Goal: Check status: Check status

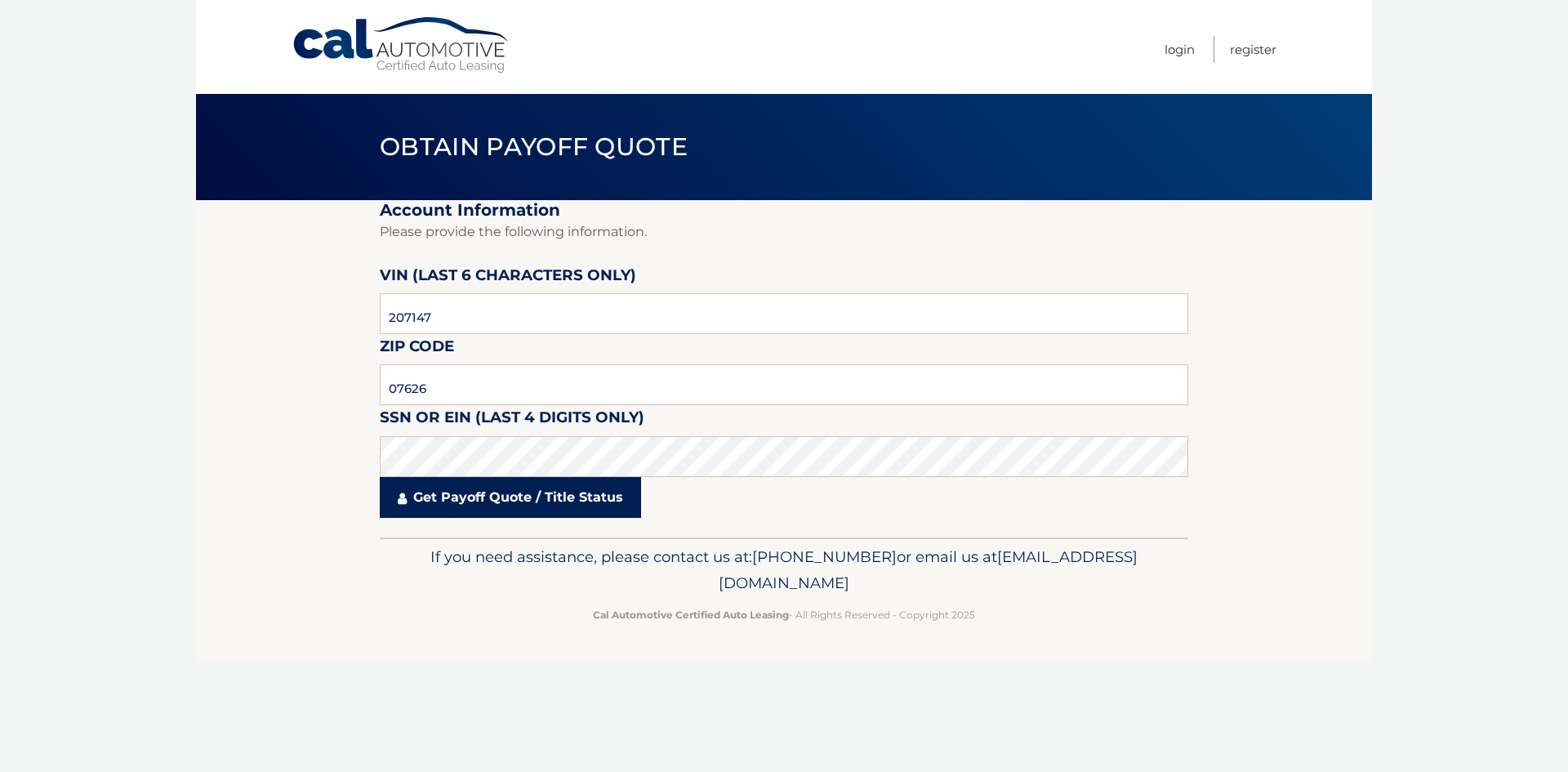
click at [534, 489] on link "Get Payoff Quote / Title Status" at bounding box center [510, 498] width 261 height 41
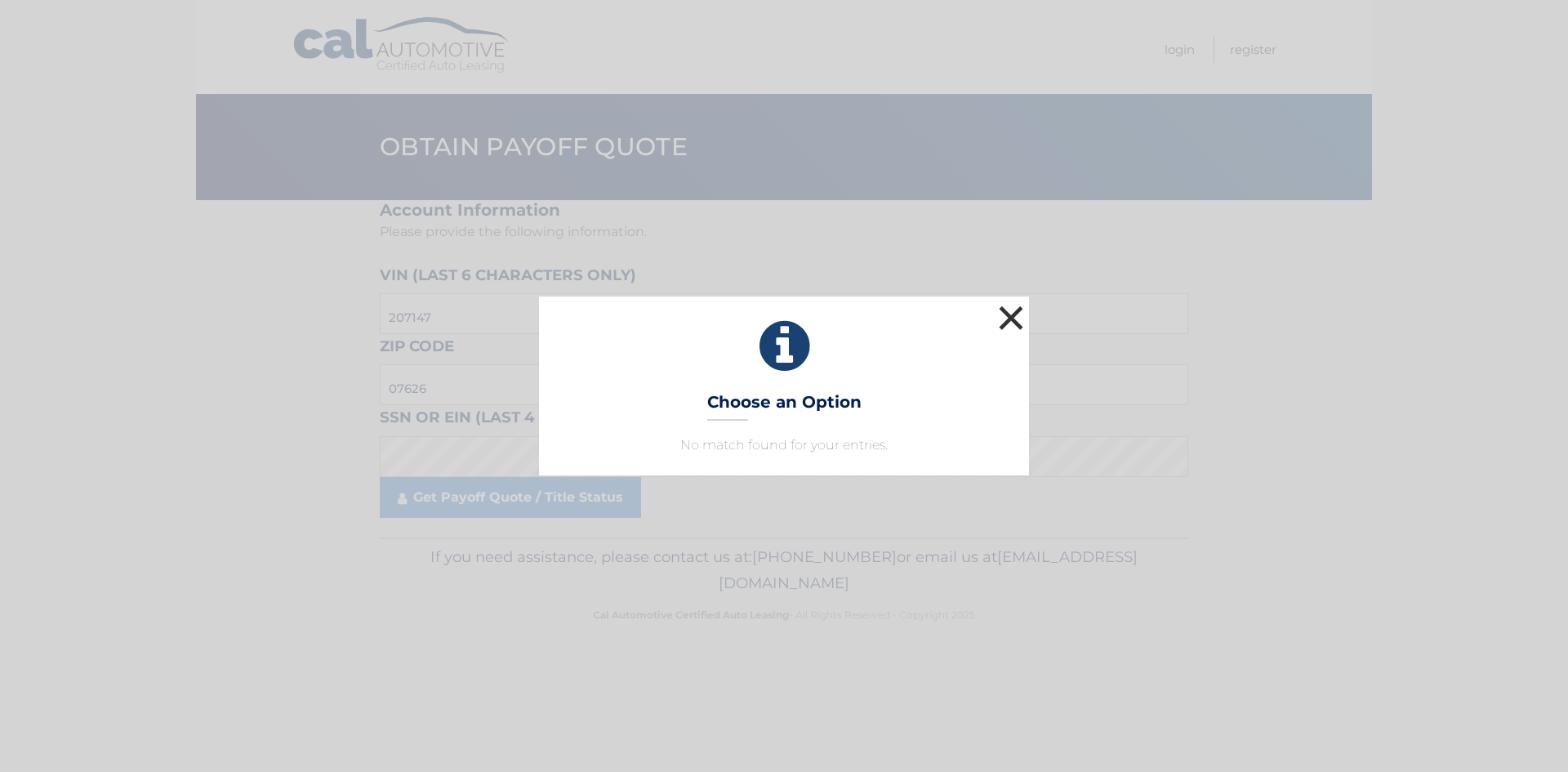
click at [1020, 325] on button "×" at bounding box center [1011, 318] width 33 height 33
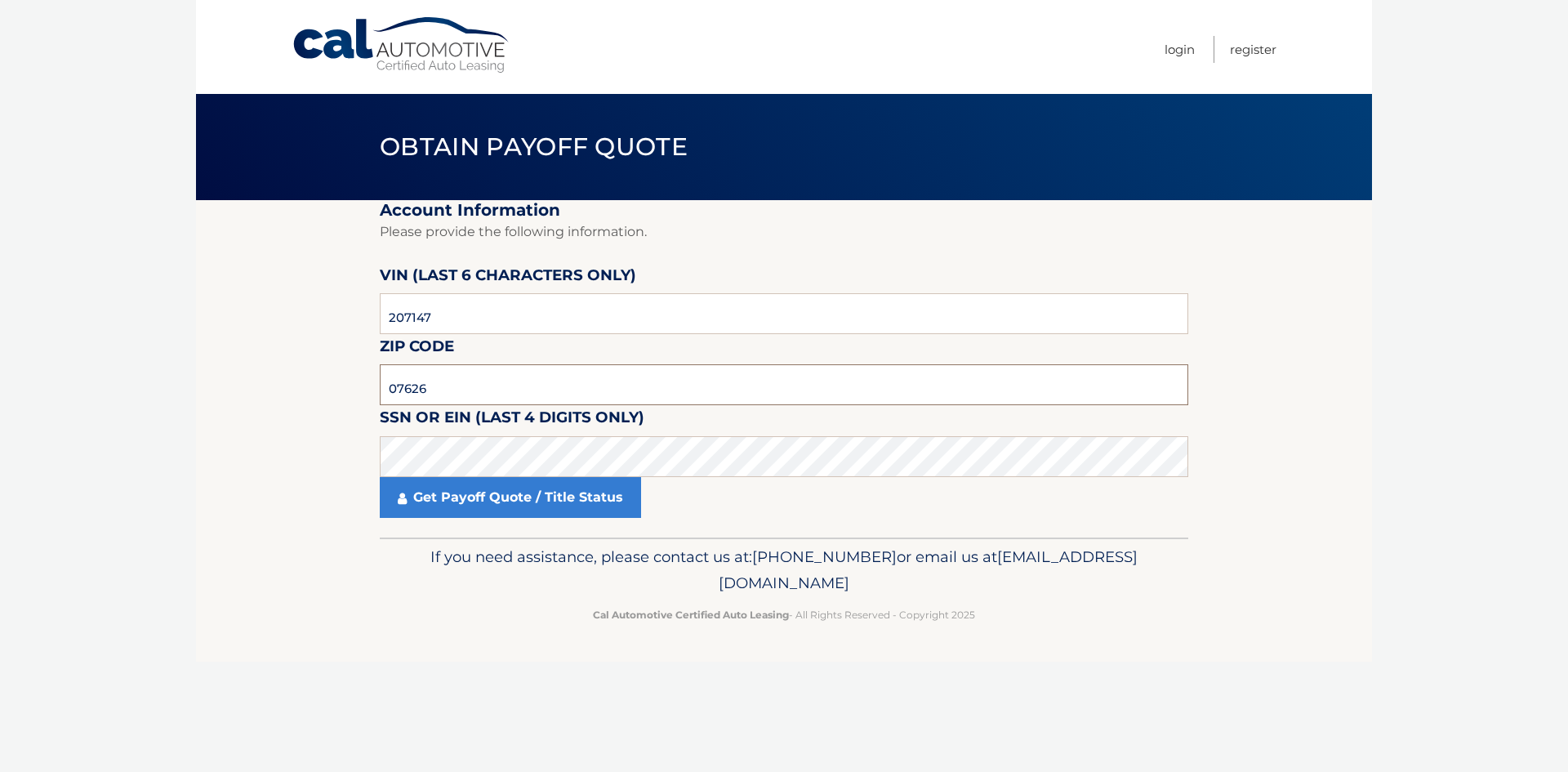
click at [541, 402] on input "07626" at bounding box center [784, 385] width 809 height 41
click at [736, 396] on input "07626" at bounding box center [784, 385] width 809 height 41
click at [418, 496] on link "Get Payoff Quote / Title Status" at bounding box center [510, 498] width 261 height 41
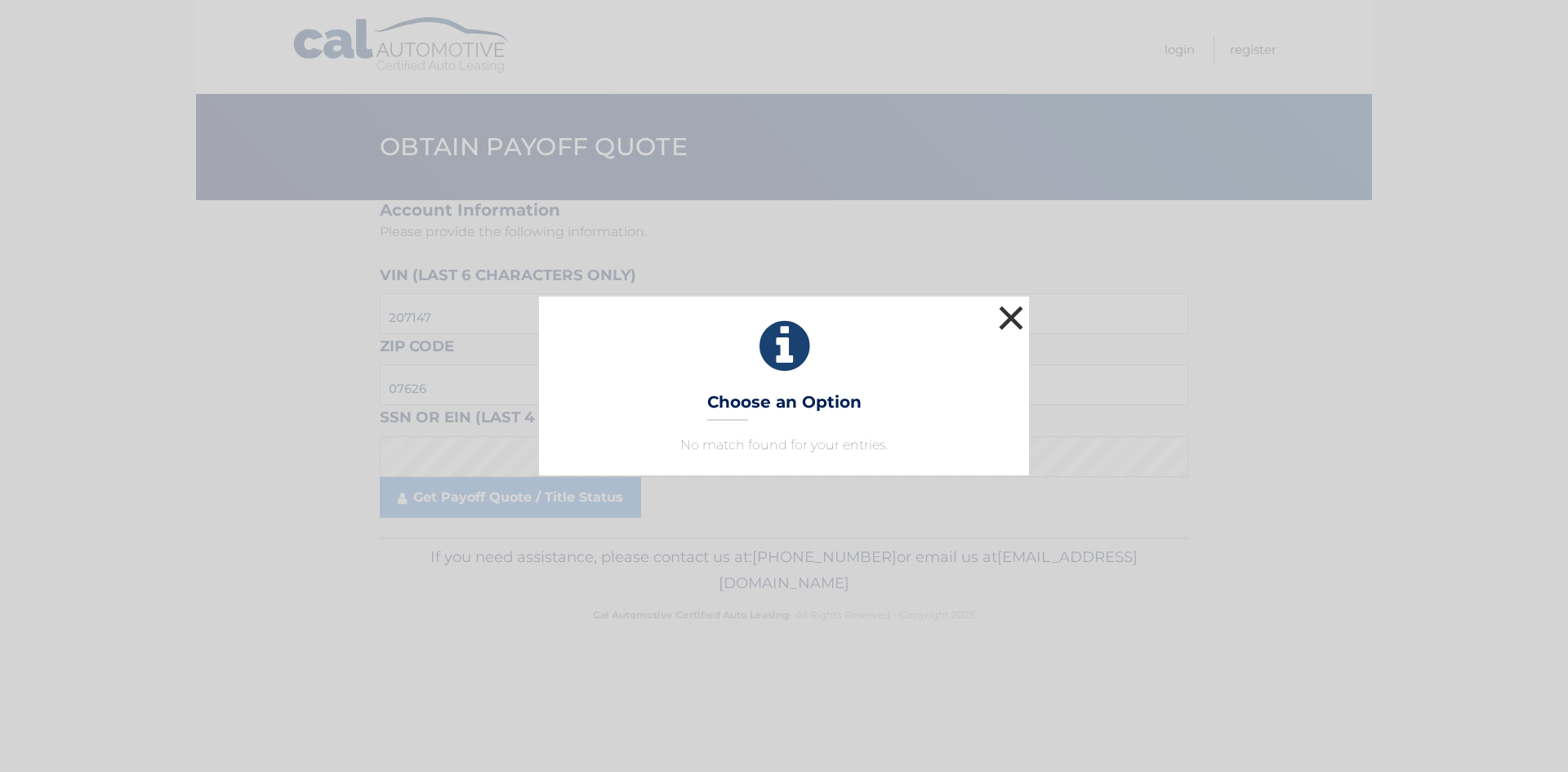
drag, startPoint x: 986, startPoint y: 337, endPoint x: 1007, endPoint y: 315, distance: 30.4
click at [988, 336] on icon at bounding box center [783, 346] width 449 height 58
click at [1007, 315] on button "×" at bounding box center [1011, 318] width 33 height 33
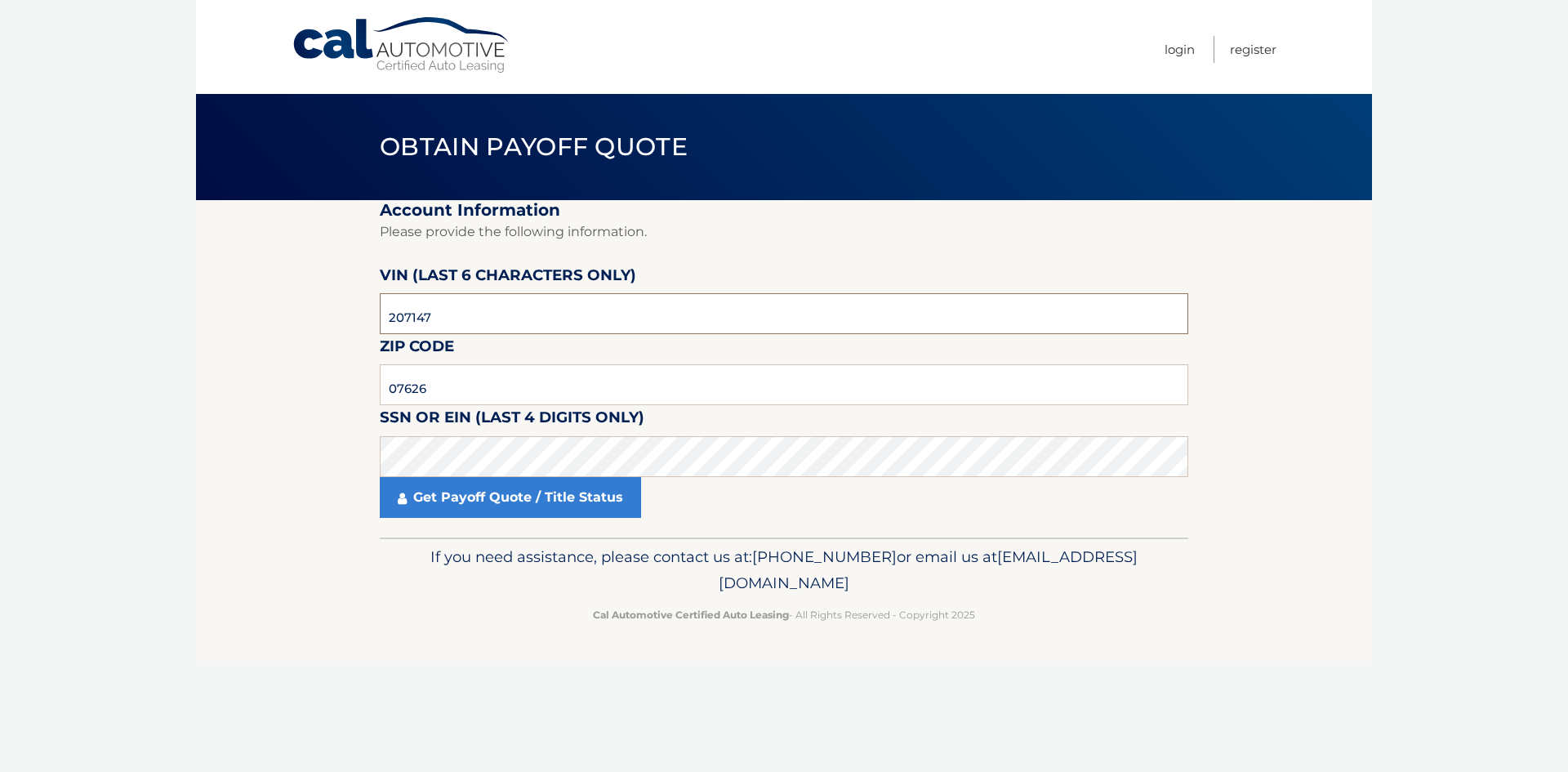
click at [480, 303] on input "207147" at bounding box center [784, 314] width 809 height 41
click at [526, 306] on input "207147" at bounding box center [784, 314] width 809 height 41
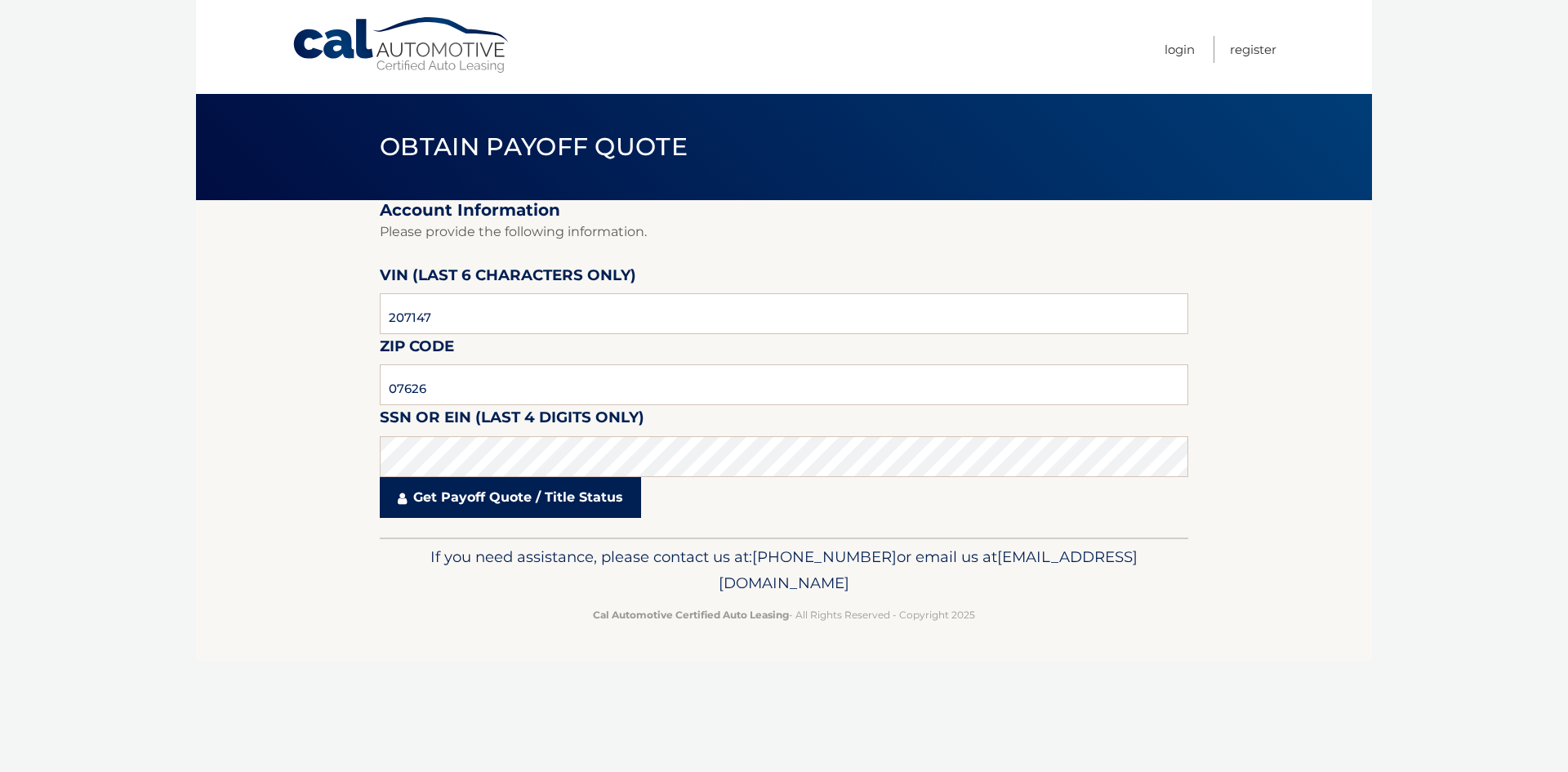
click at [507, 494] on link "Get Payoff Quote / Title Status" at bounding box center [510, 498] width 261 height 41
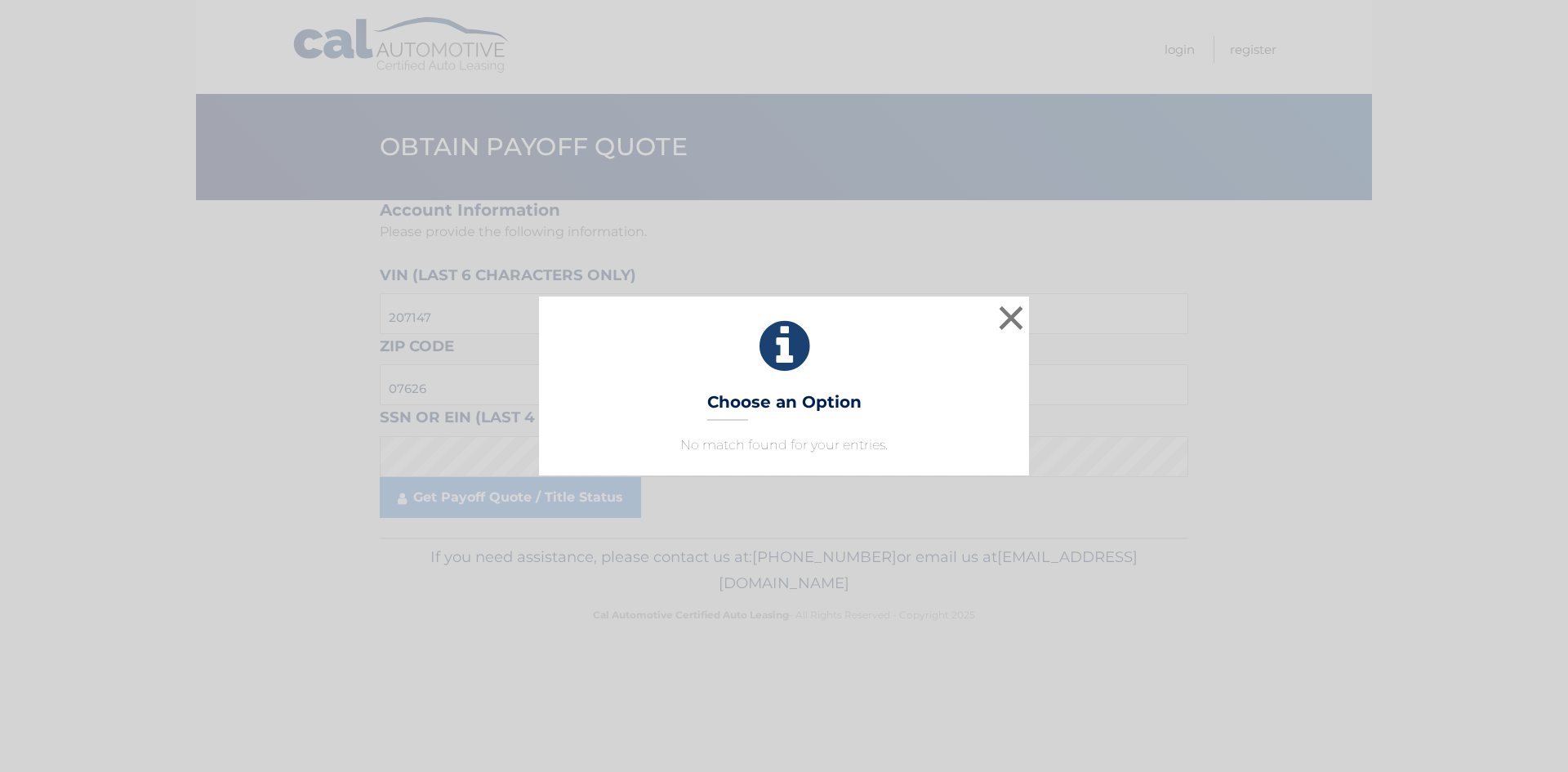
click at [761, 448] on p "No match found for your entries." at bounding box center [783, 446] width 449 height 20
click at [1021, 333] on button "×" at bounding box center [1011, 318] width 33 height 33
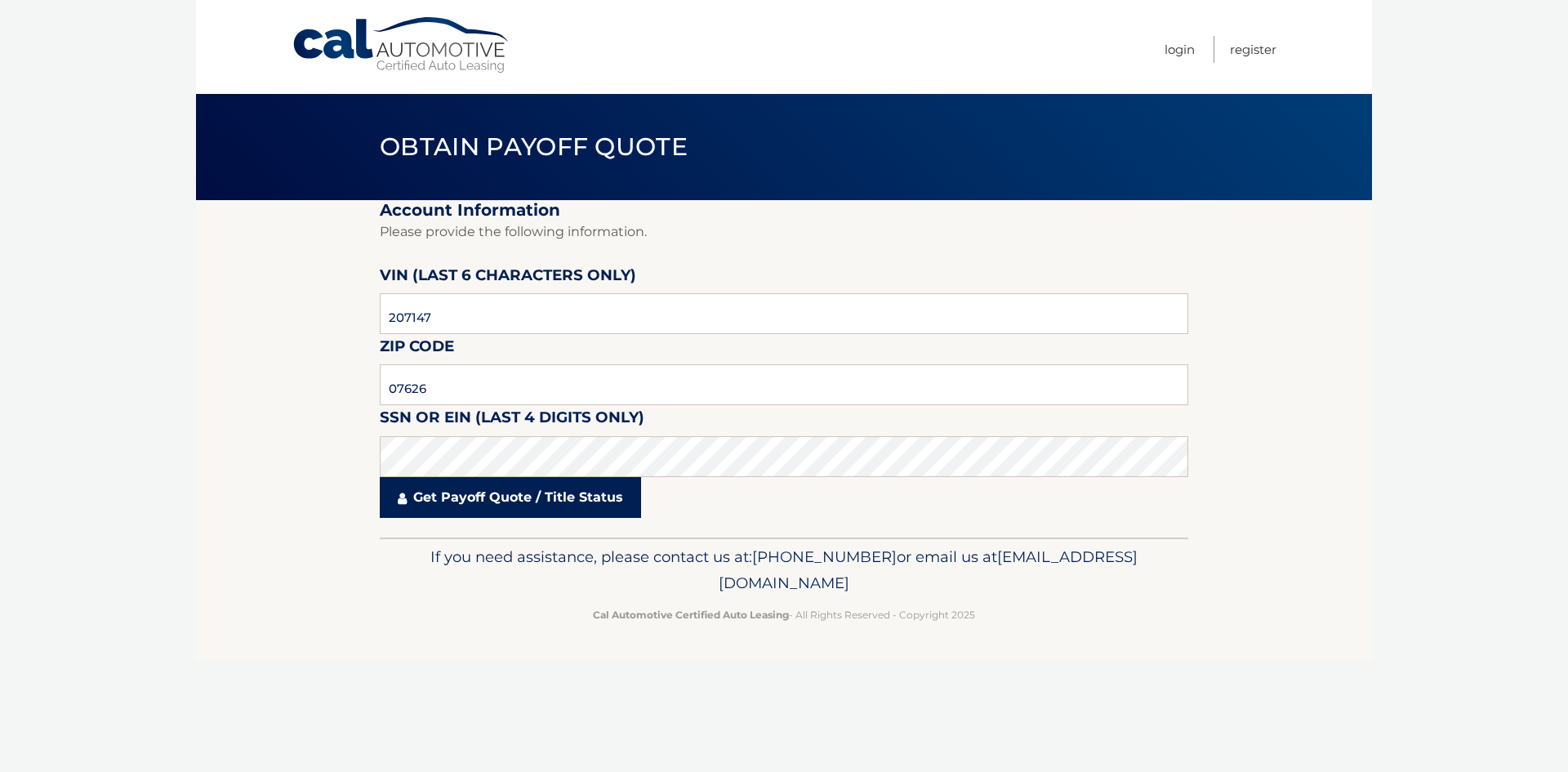
click at [516, 487] on link "Get Payoff Quote / Title Status" at bounding box center [510, 498] width 261 height 41
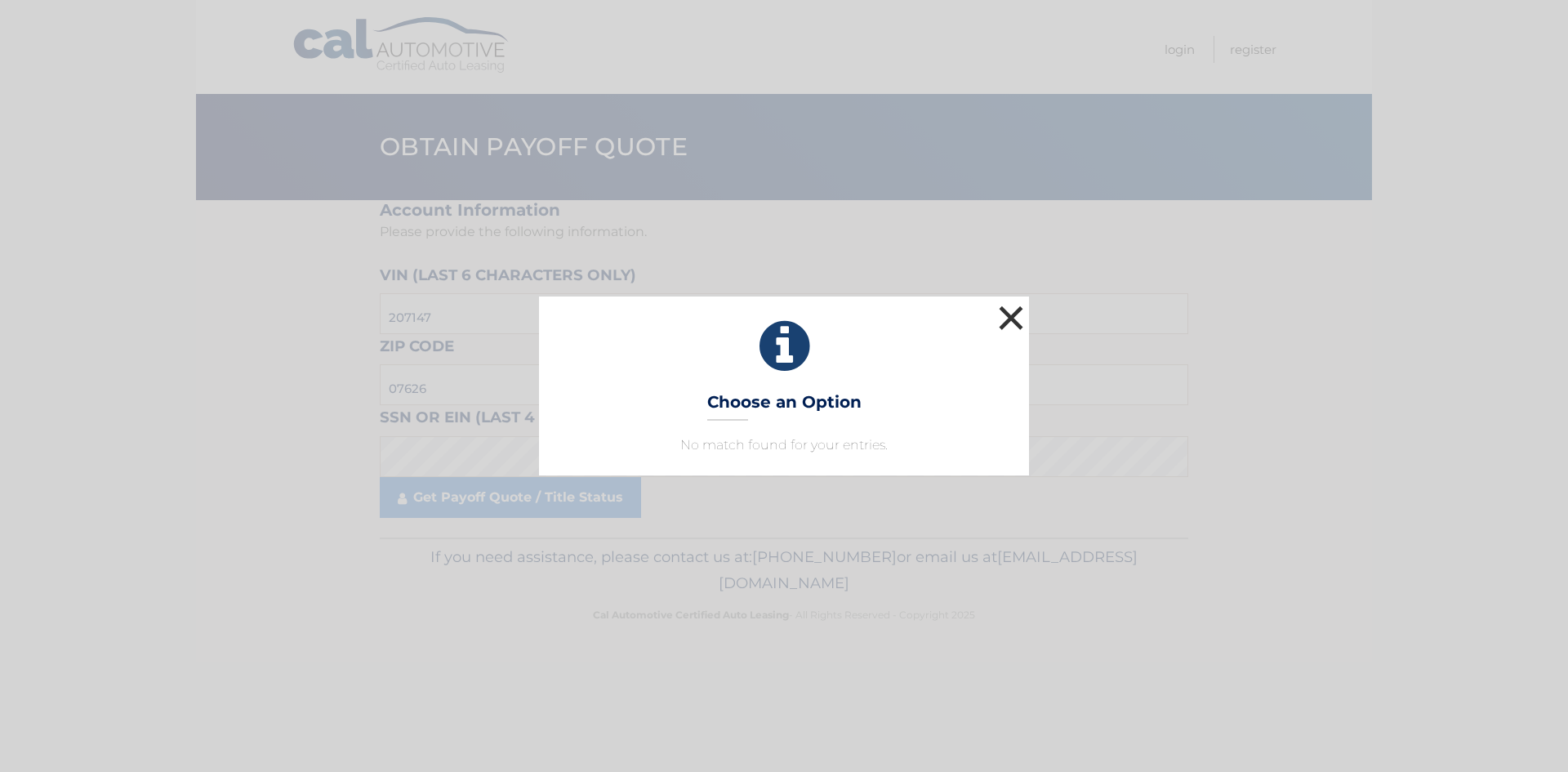
click at [997, 331] on button "×" at bounding box center [1011, 318] width 33 height 33
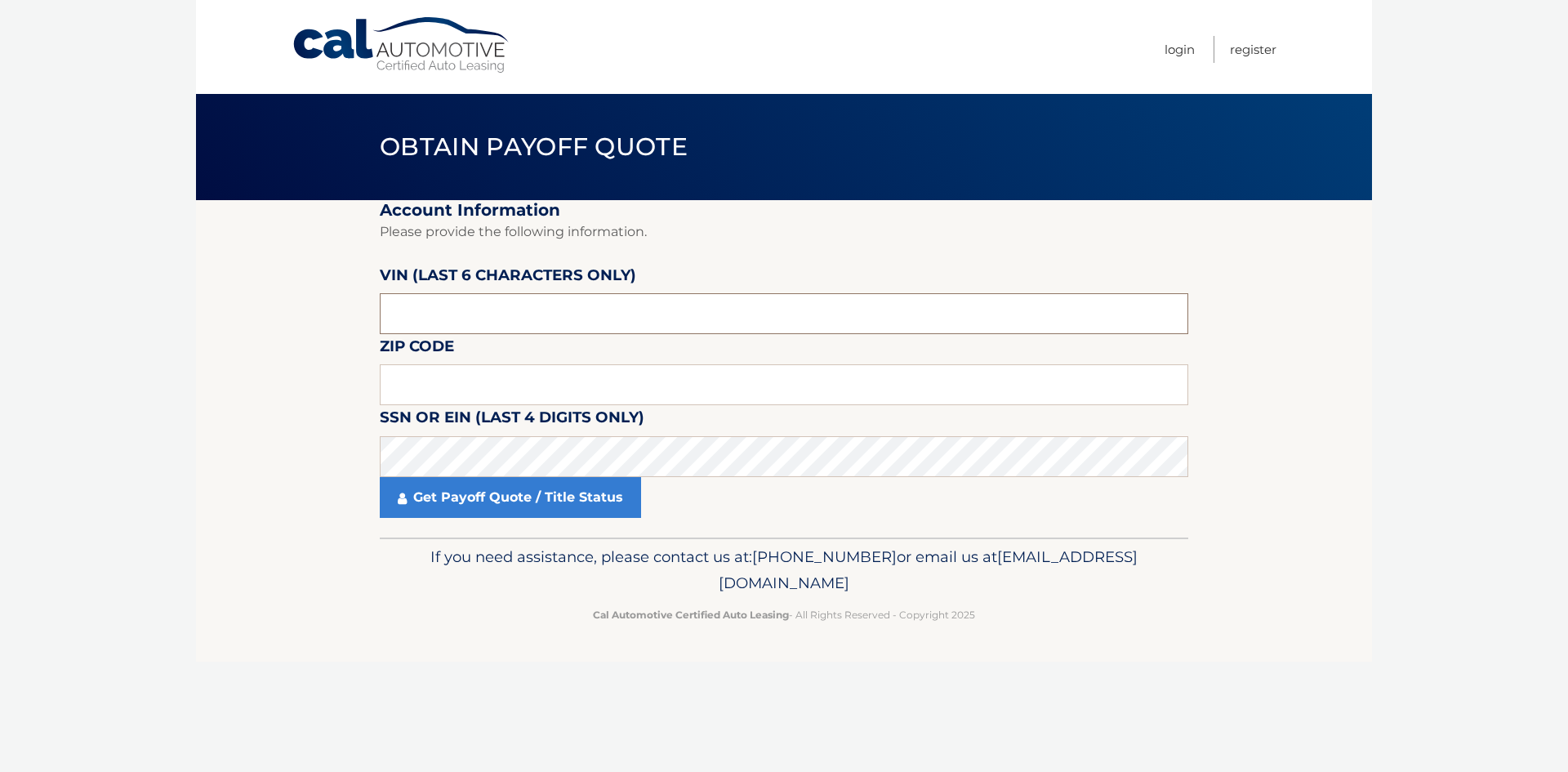
click at [441, 316] on input "text" at bounding box center [784, 314] width 809 height 41
click at [473, 366] on input "text" at bounding box center [784, 385] width 809 height 41
type input "07626"
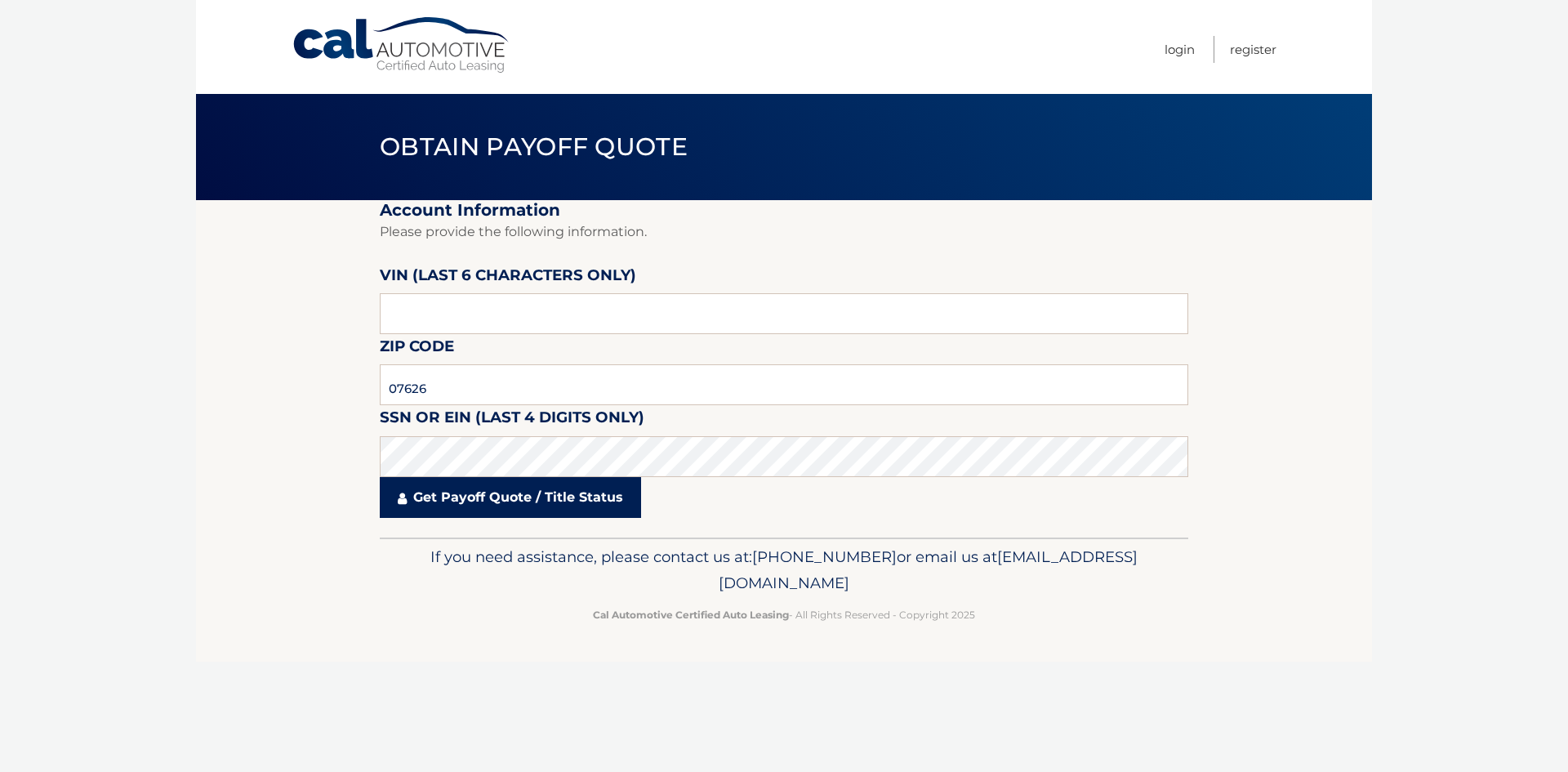
click at [483, 489] on link "Get Payoff Quote / Title Status" at bounding box center [510, 498] width 261 height 41
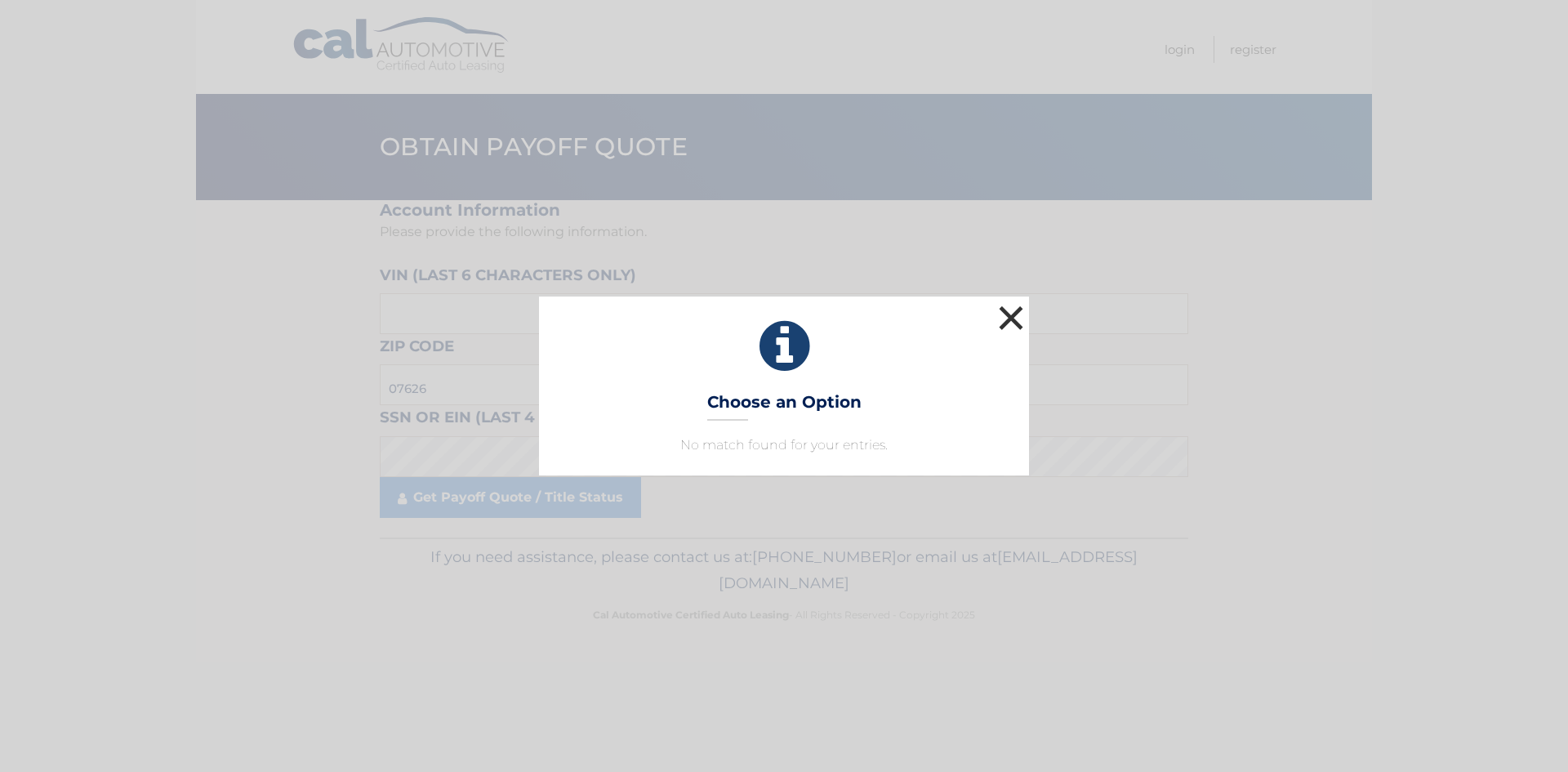
click at [1024, 307] on button "×" at bounding box center [1011, 318] width 33 height 33
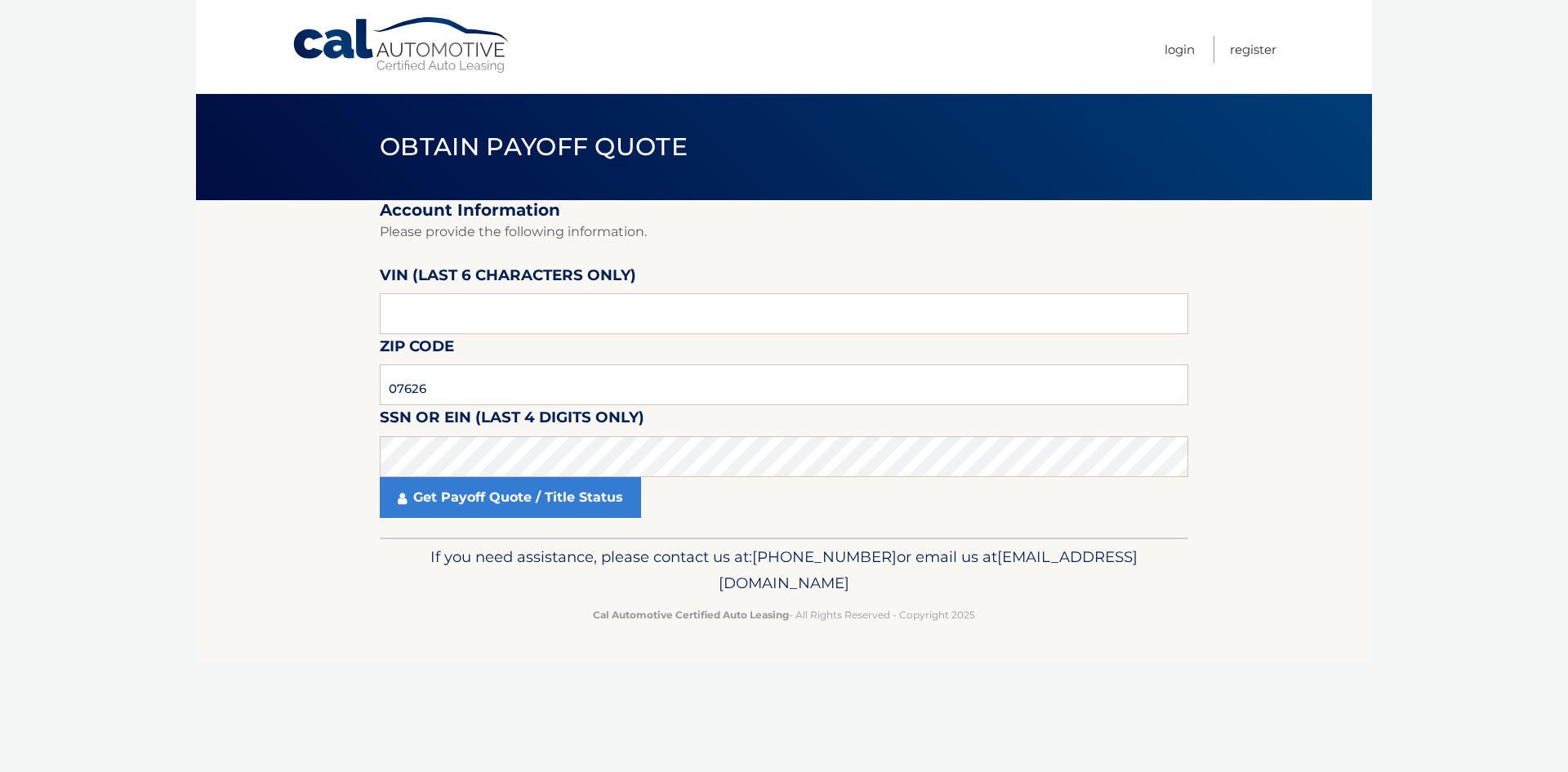
click at [507, 541] on div "If you need assistance, please contact us at: [PHONE_NUMBER] or email us at [EM…" at bounding box center [784, 583] width 809 height 91
click at [523, 509] on link "Get Payoff Quote / Title Status" at bounding box center [510, 498] width 261 height 41
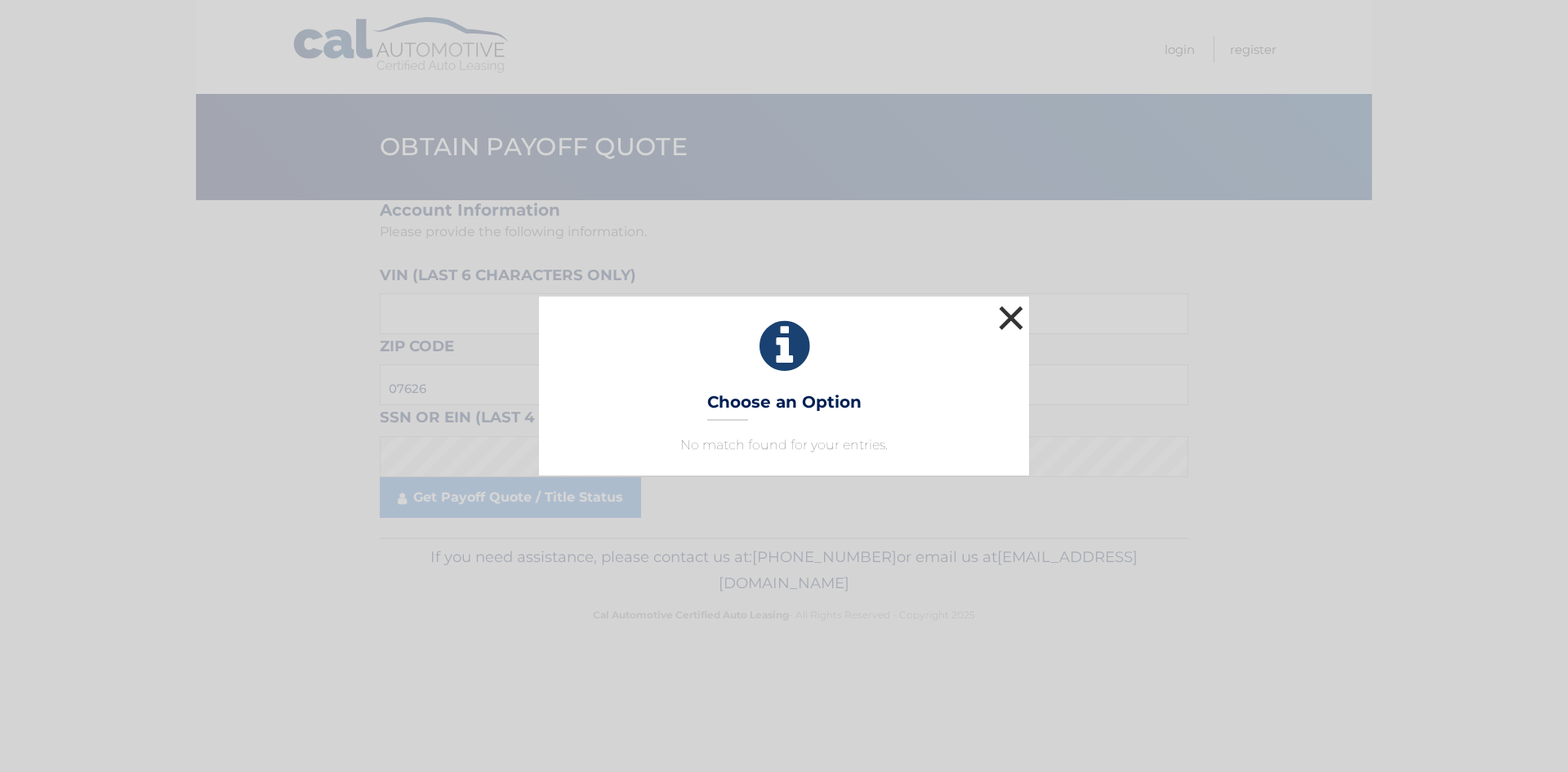
click at [1006, 324] on button "×" at bounding box center [1011, 318] width 33 height 33
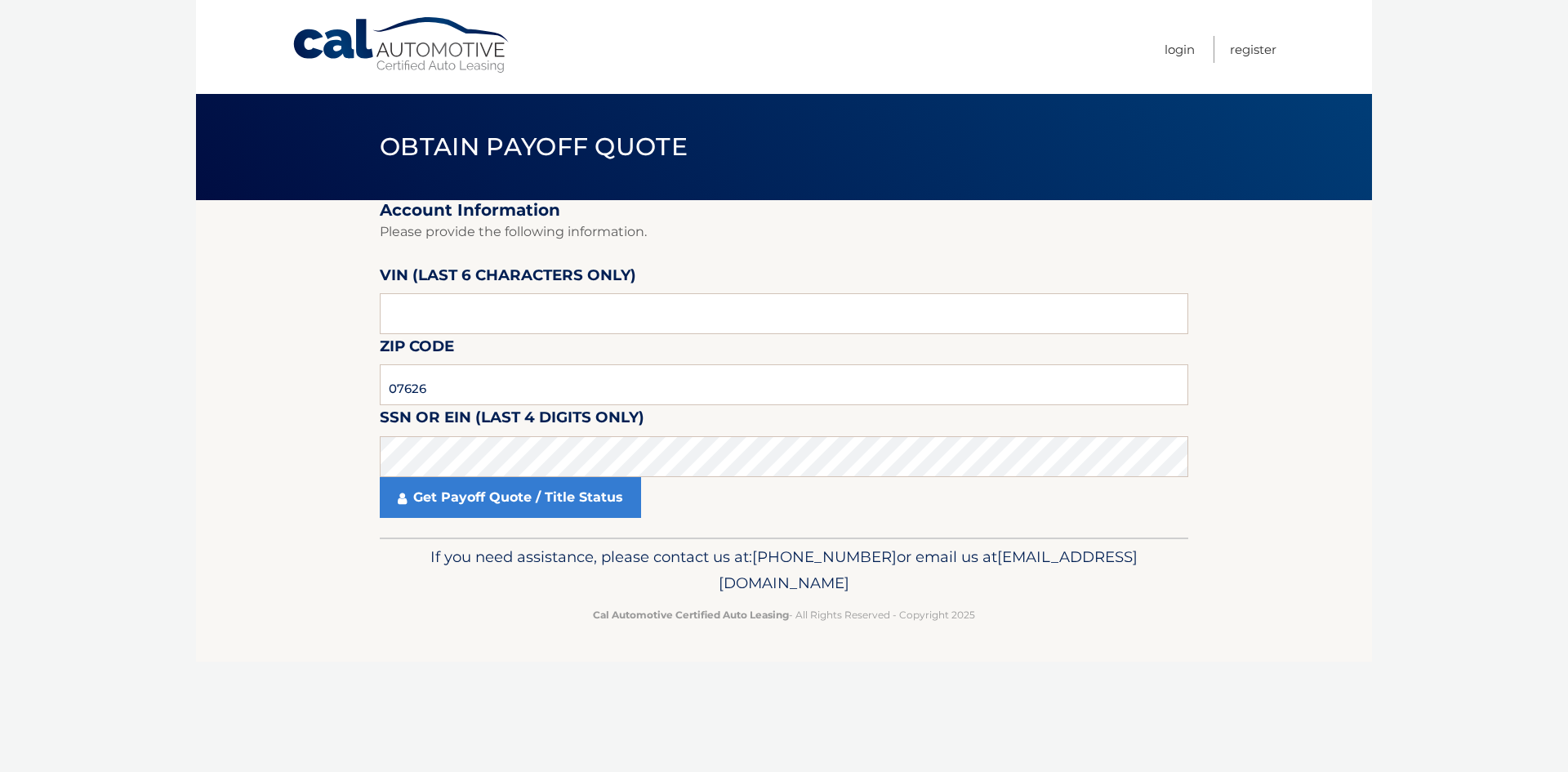
click at [562, 433] on label "SSN or EIN (last 4 digits only)" at bounding box center [511, 420] width 264 height 30
click at [527, 488] on link "Get Payoff Quote / Title Status" at bounding box center [510, 498] width 261 height 41
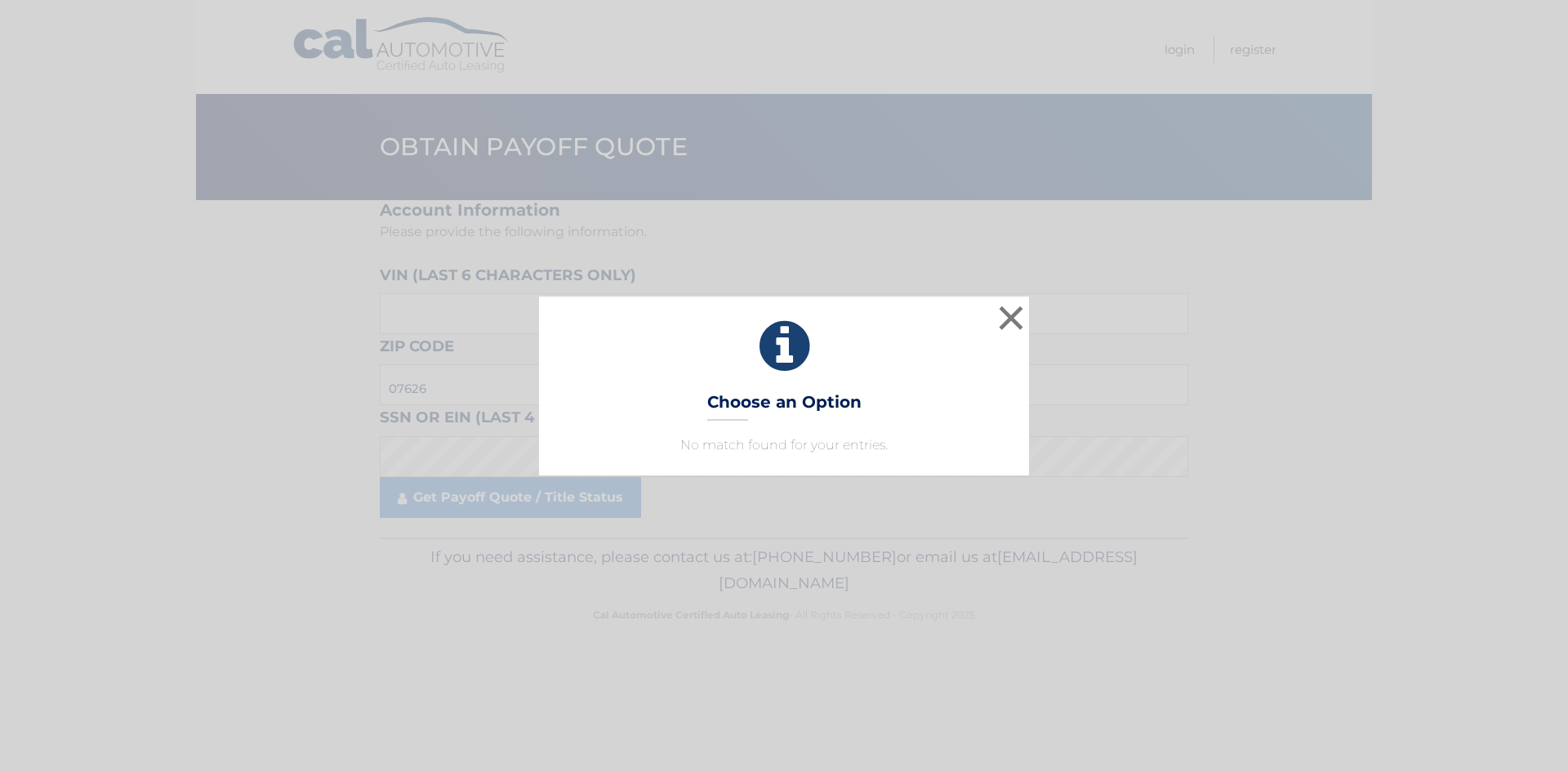
click at [1042, 324] on div "× Choose an Option No match found for your entries. This is what you see on sec…" at bounding box center [784, 386] width 1555 height 178
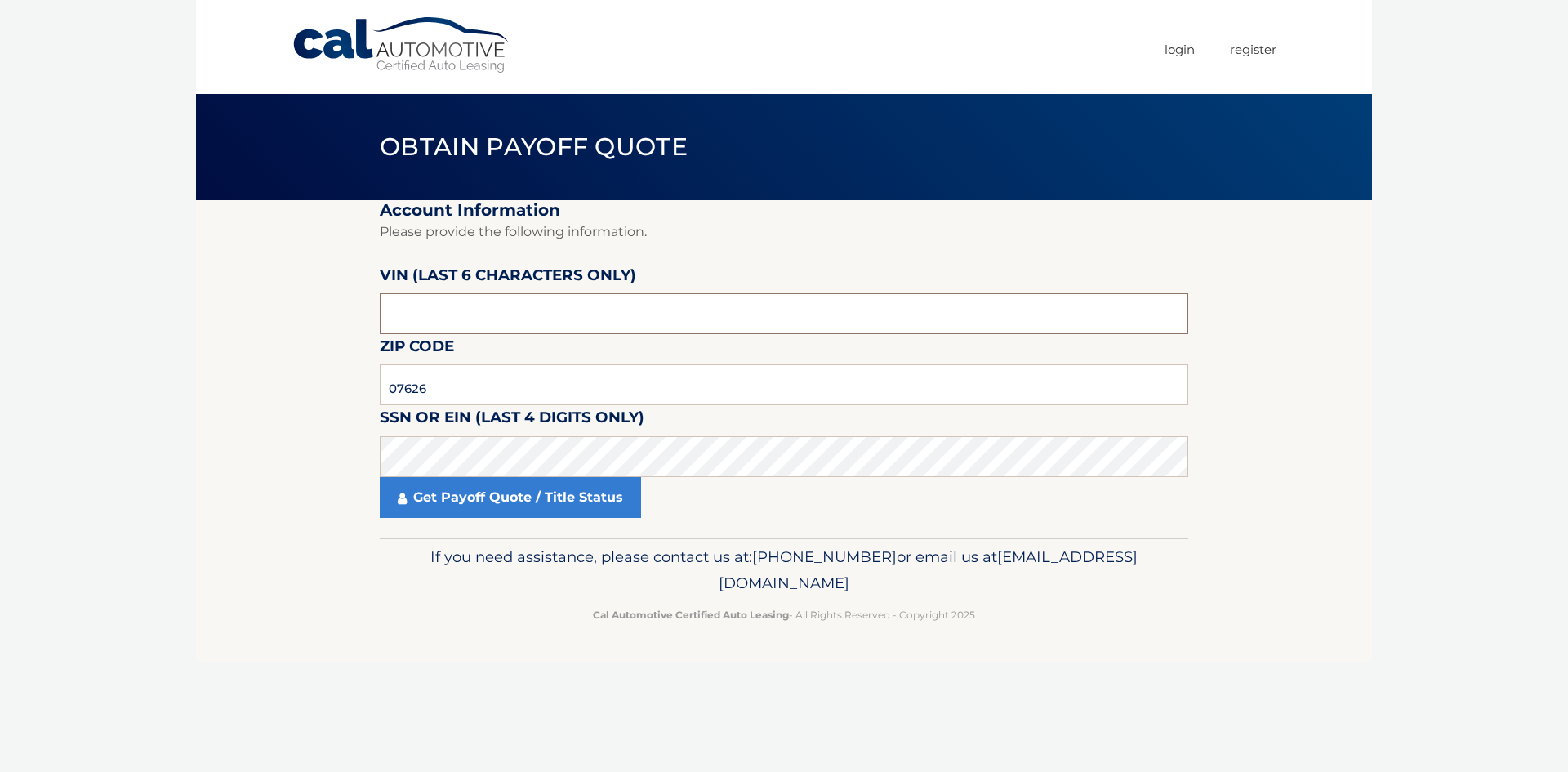
click at [1025, 320] on input "text" at bounding box center [784, 314] width 809 height 41
click at [1025, 194] on header "Obtain Payoff Quote" at bounding box center [784, 147] width 809 height 106
click at [980, 234] on p "Please provide the following information." at bounding box center [784, 232] width 809 height 23
